Goal: Task Accomplishment & Management: Use online tool/utility

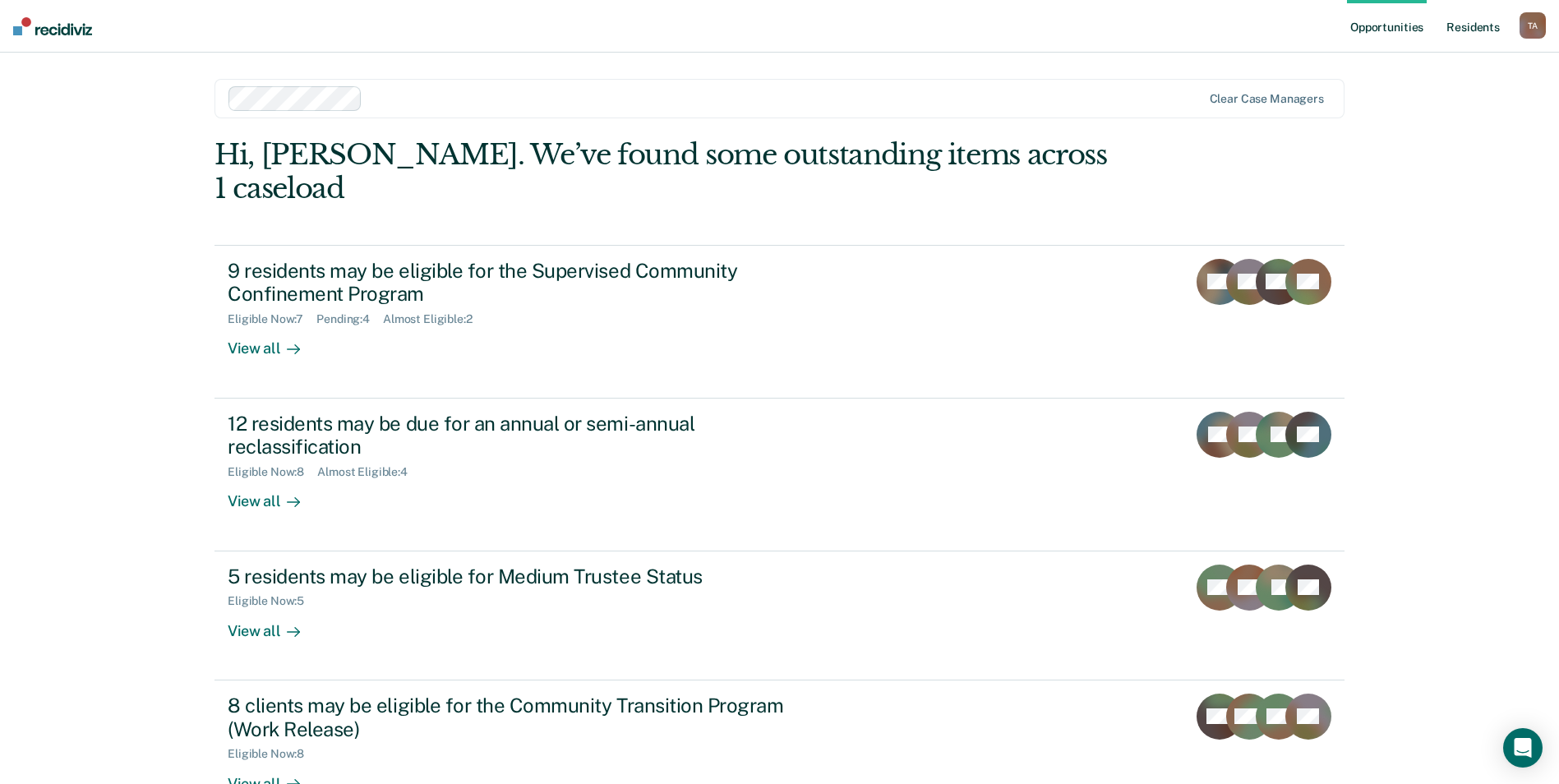
click at [1470, 27] on link "Resident s" at bounding box center [1473, 26] width 60 height 53
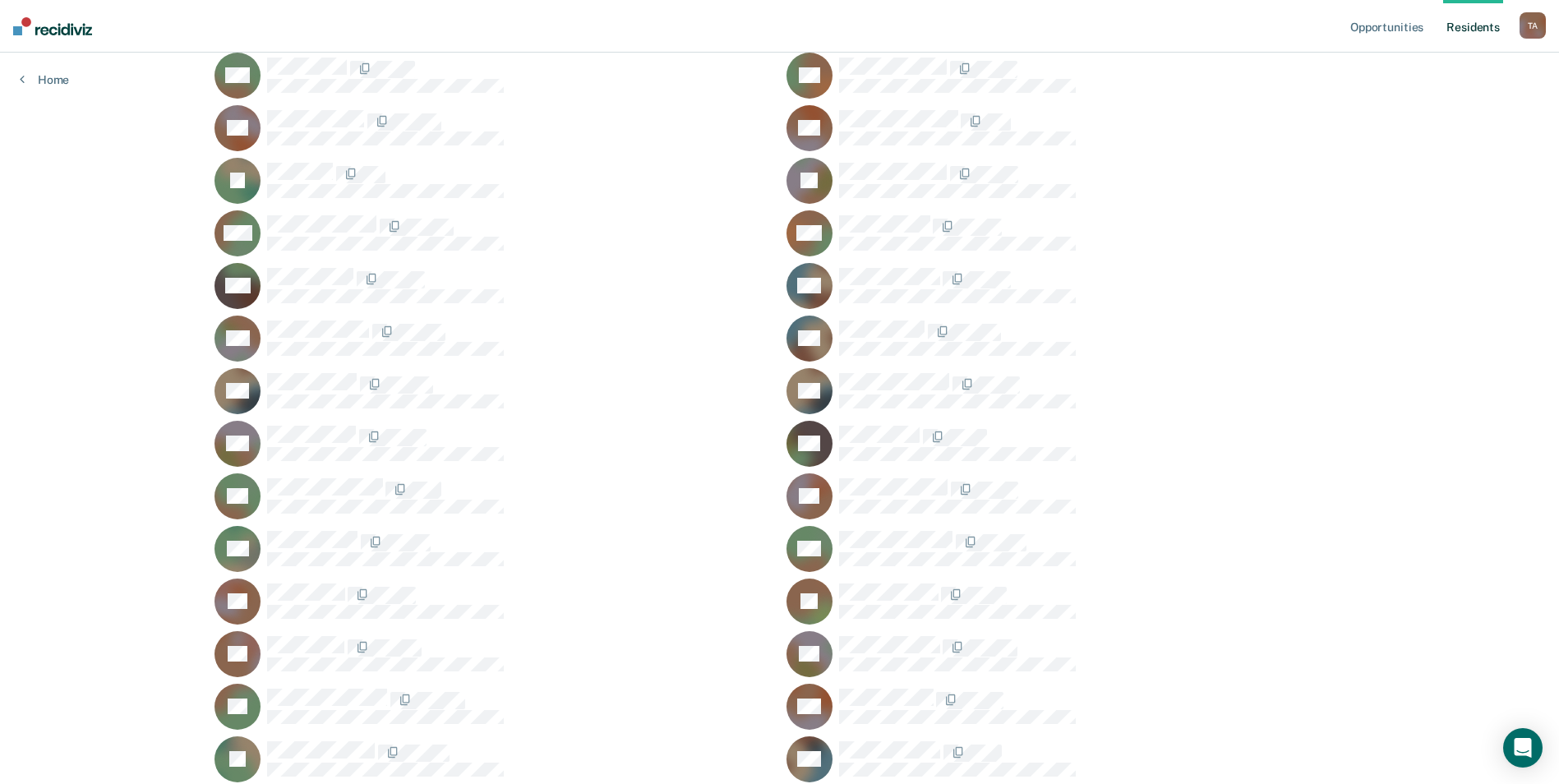
scroll to position [783, 0]
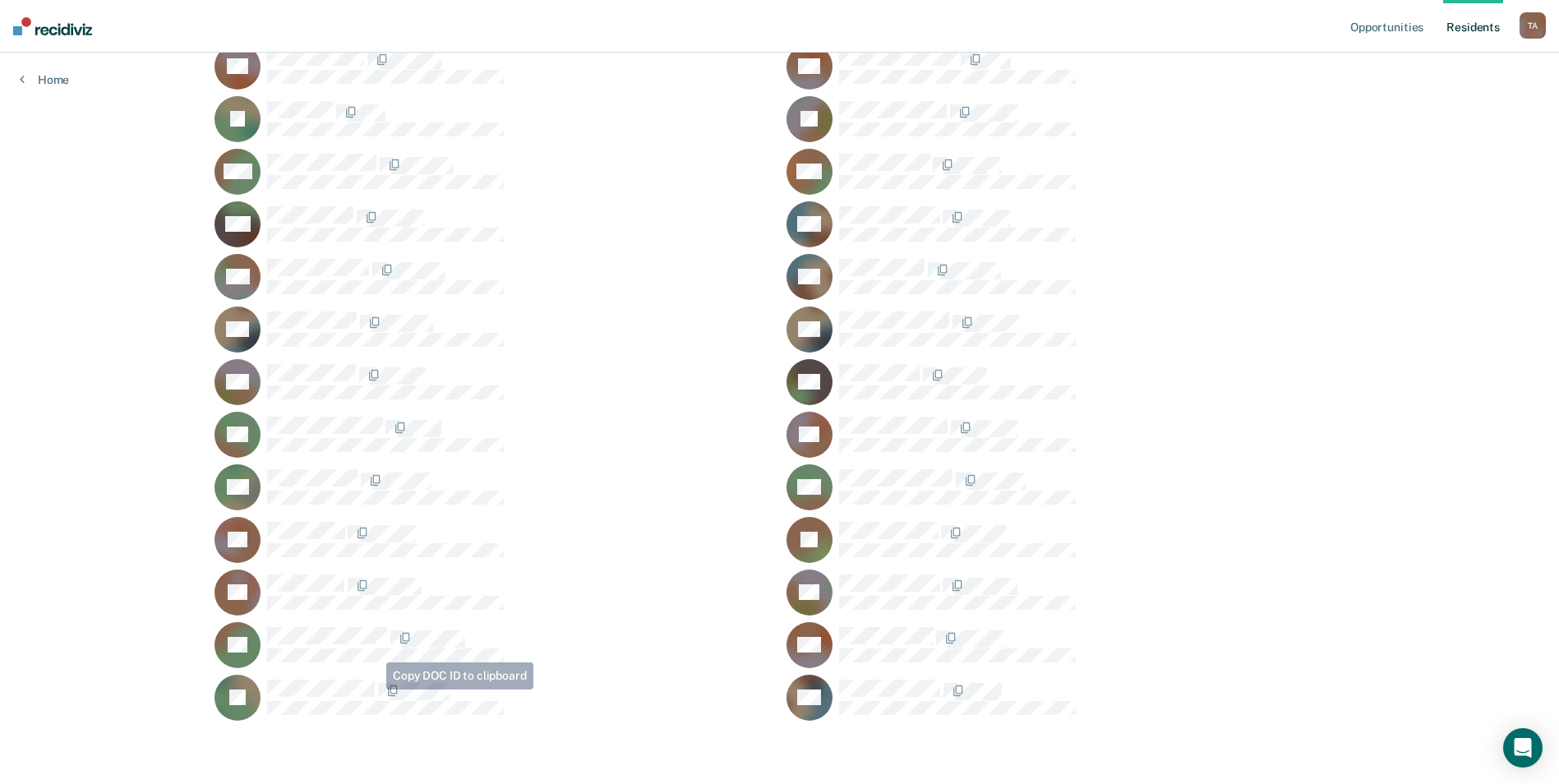
click at [375, 688] on span at bounding box center [376, 690] width 3 height 17
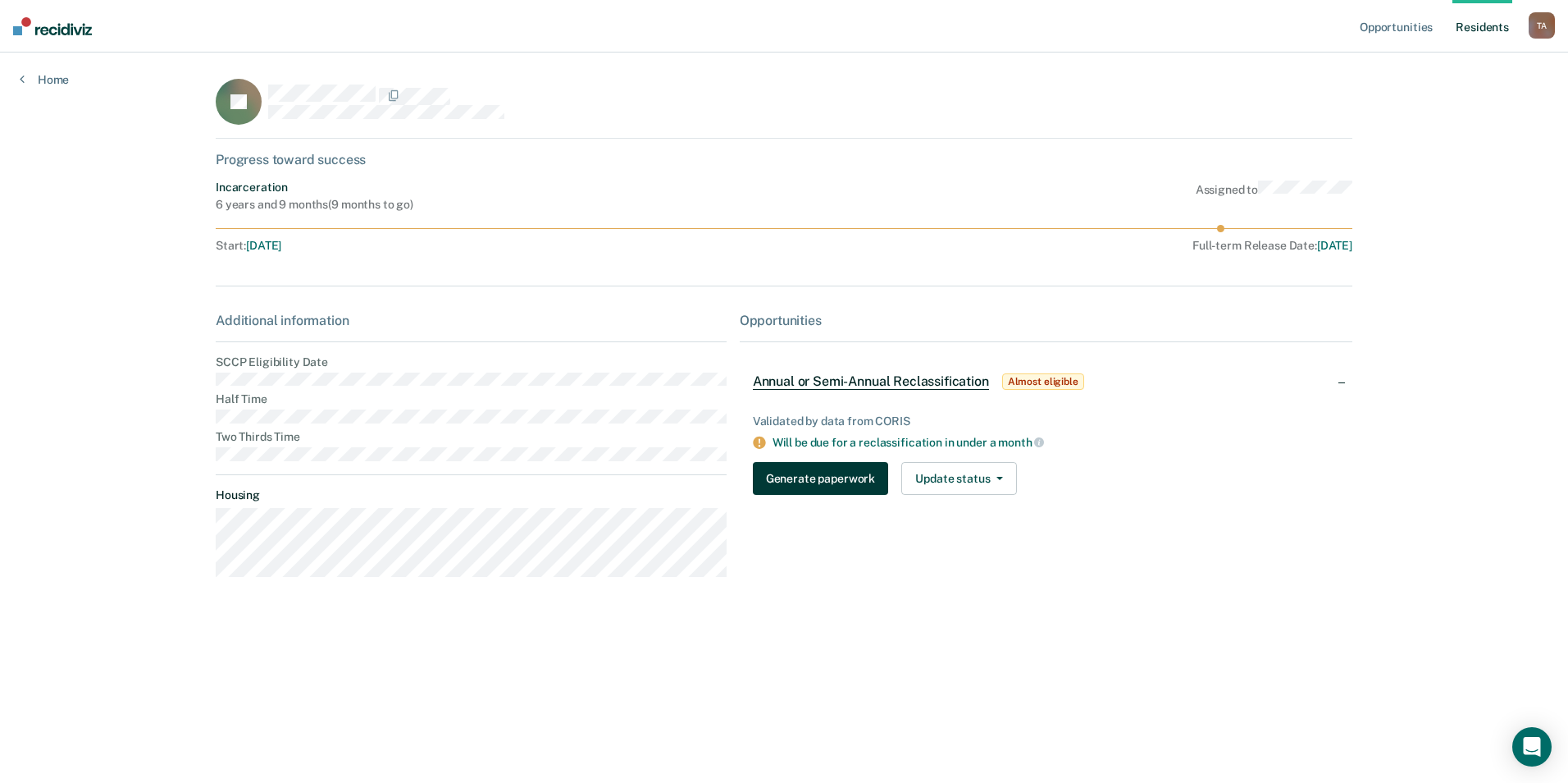
click at [814, 487] on button "Generate paperwork" at bounding box center [820, 478] width 135 height 33
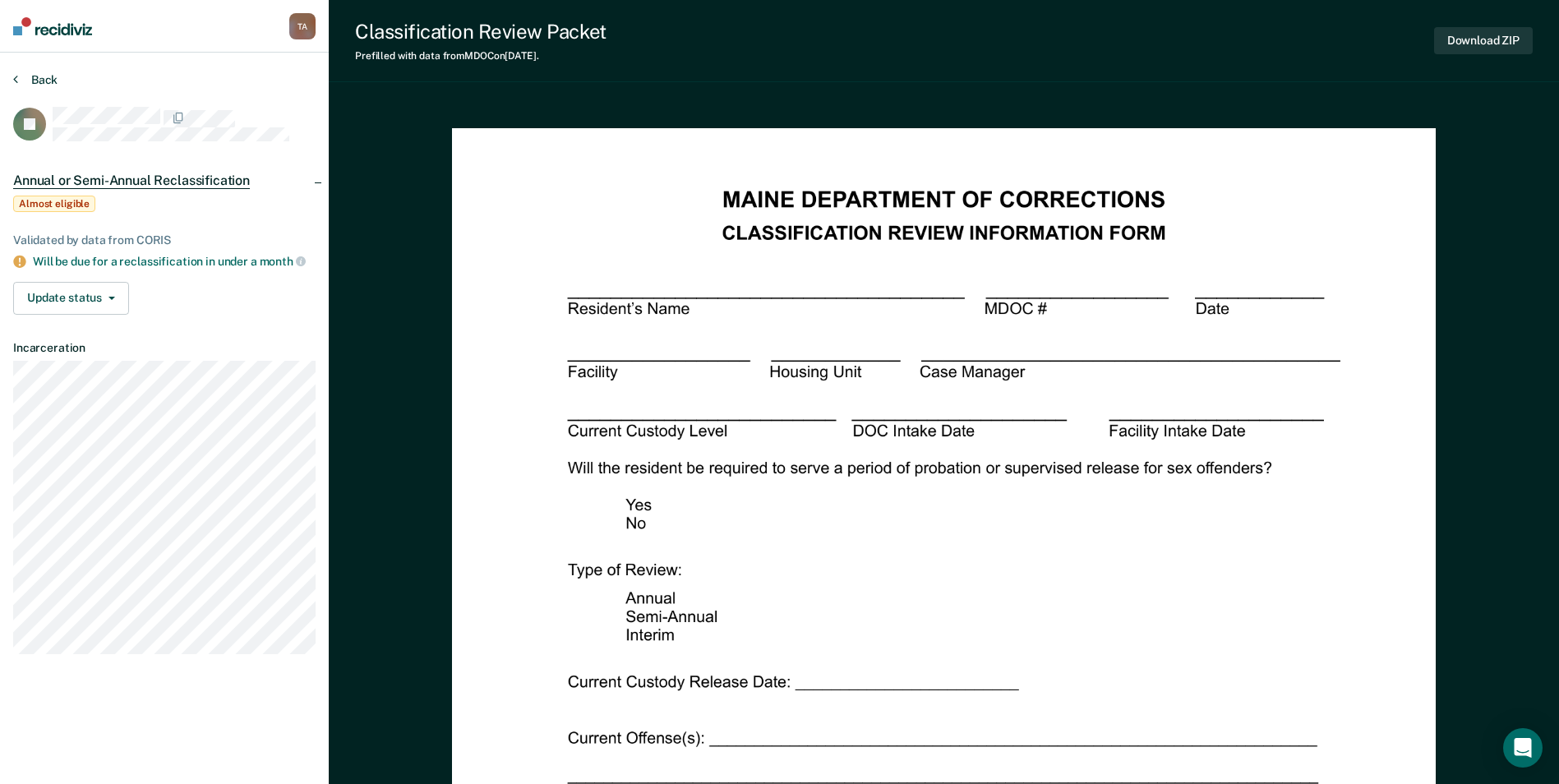
click at [27, 82] on button "Back" at bounding box center [35, 80] width 45 height 15
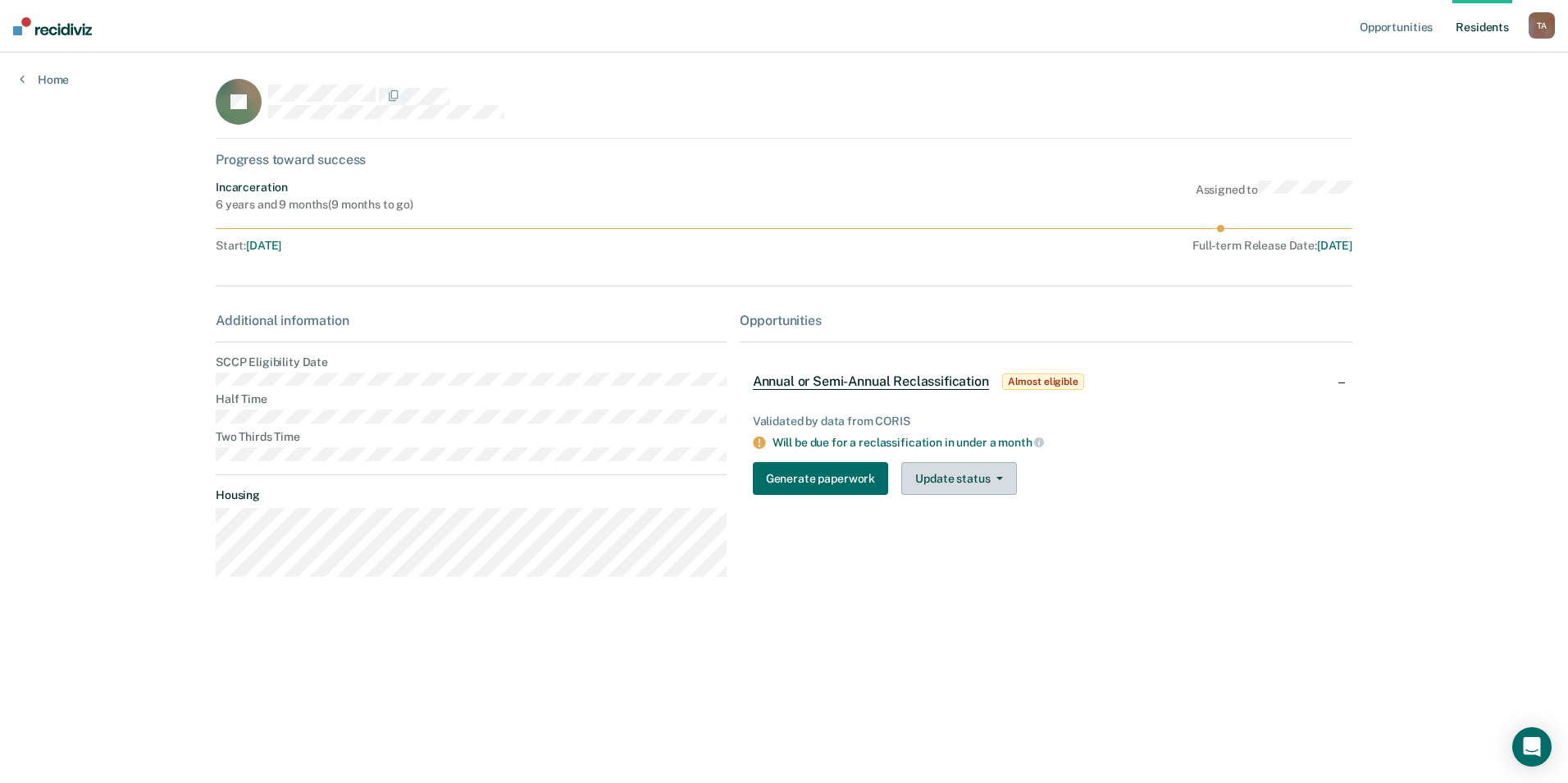
click at [999, 483] on button "Update status" at bounding box center [958, 478] width 115 height 33
click at [834, 383] on span "Annual or Semi-Annual Reclassification" at bounding box center [870, 381] width 236 height 16
